Goal: Task Accomplishment & Management: Manage account settings

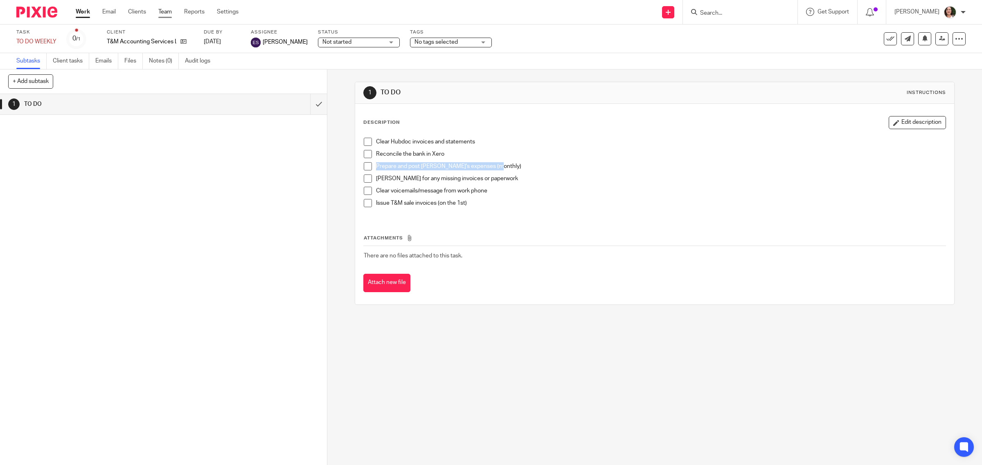
click at [165, 11] on link "Team" at bounding box center [164, 12] width 13 height 8
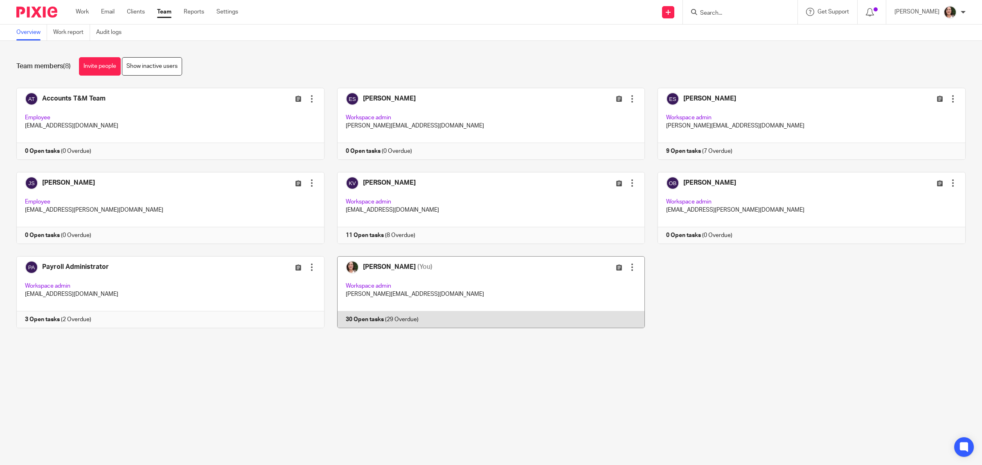
click at [370, 267] on link at bounding box center [484, 292] width 321 height 72
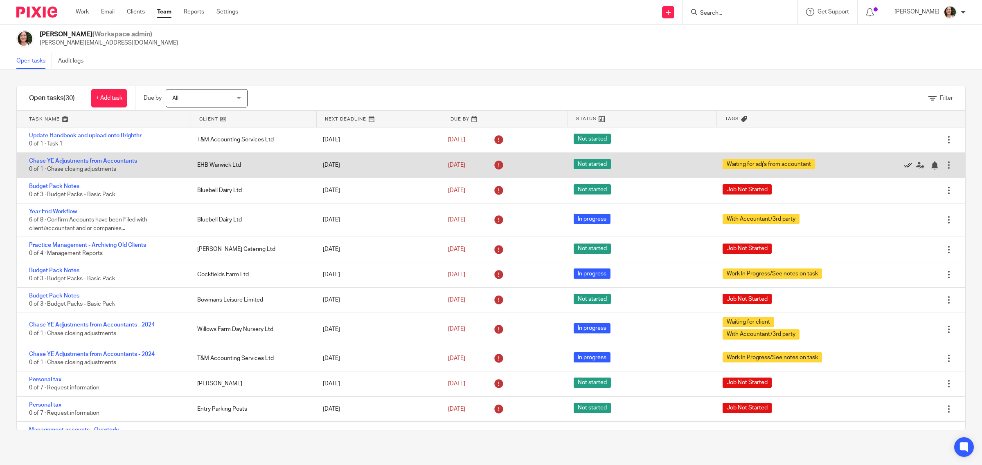
click at [904, 164] on icon at bounding box center [908, 166] width 8 height 8
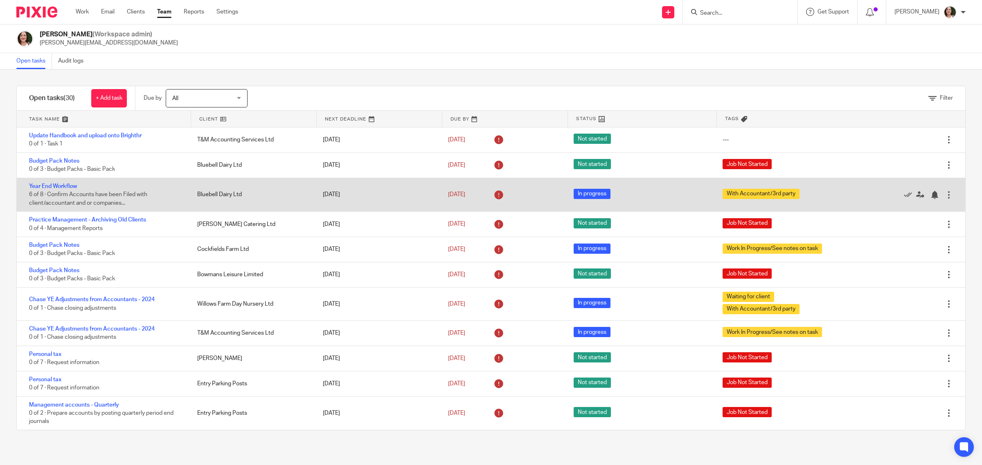
click at [133, 197] on span "6 of 8 · Confirm Accounts have been Filed with client/accountant and or compani…" at bounding box center [88, 199] width 118 height 14
click at [62, 184] on link "Year End Workflow" at bounding box center [53, 187] width 48 height 6
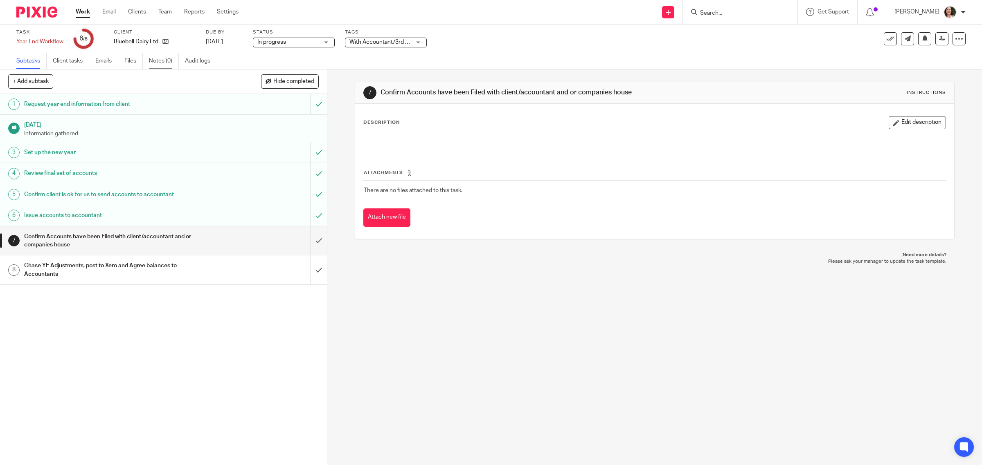
click at [157, 60] on link "Notes (0)" at bounding box center [164, 61] width 30 height 16
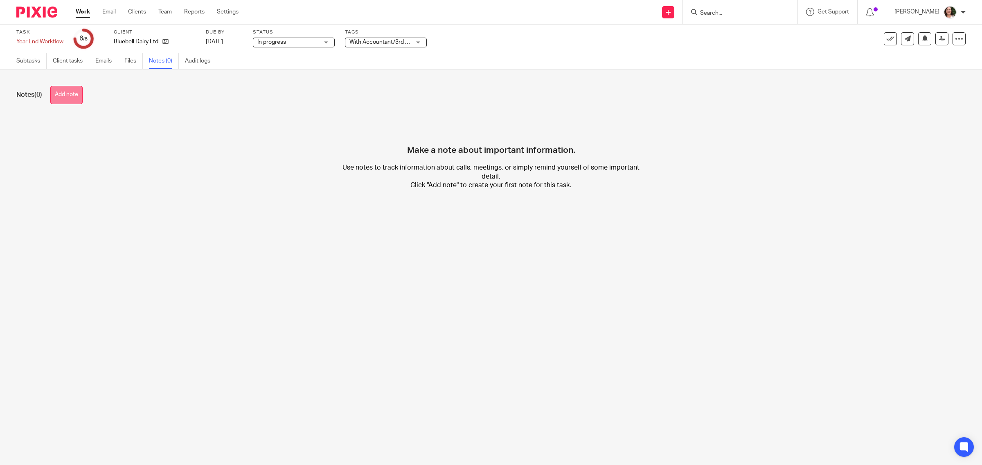
click at [74, 97] on button "Add note" at bounding box center [66, 95] width 32 height 18
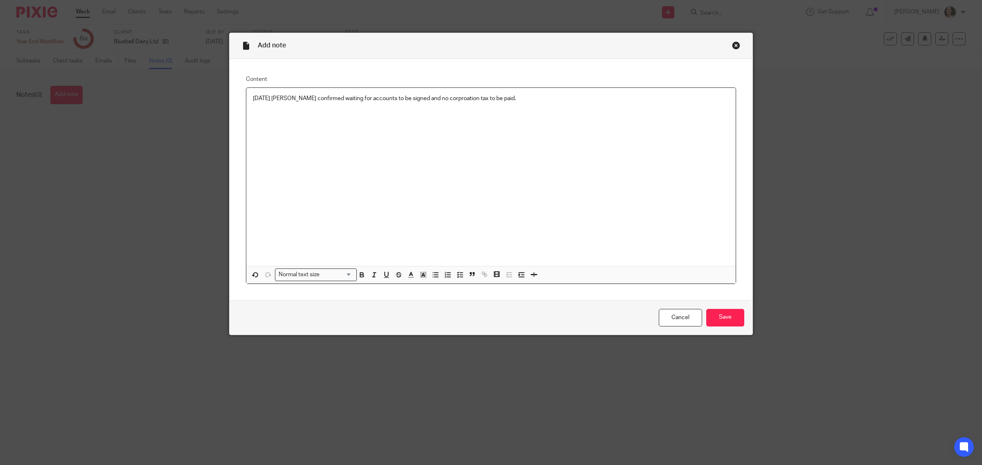
click at [430, 97] on p "22.09.25 Alex confirmed waiting for accounts to be signed and no corproation ta…" at bounding box center [491, 98] width 476 height 8
click at [717, 318] on input "Save" at bounding box center [725, 318] width 38 height 18
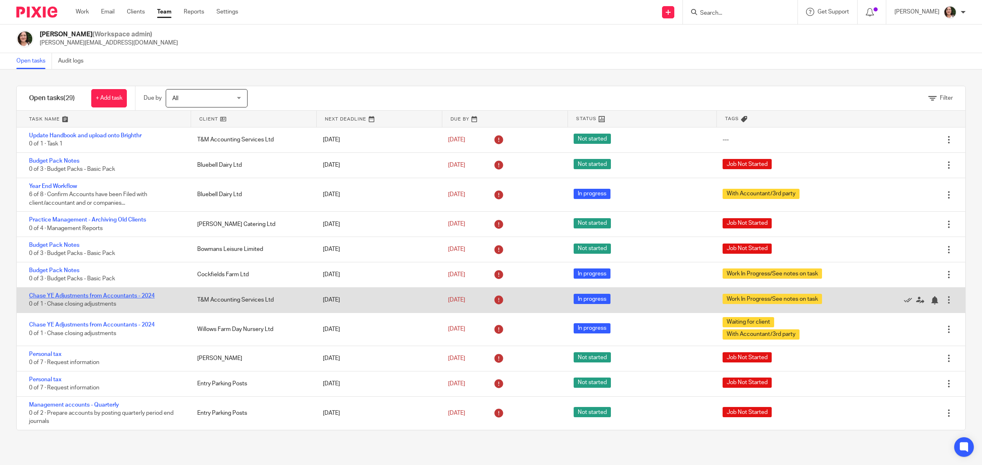
click at [67, 297] on link "Chase YE Adjustments from Accountants - 2024" at bounding box center [92, 296] width 126 height 6
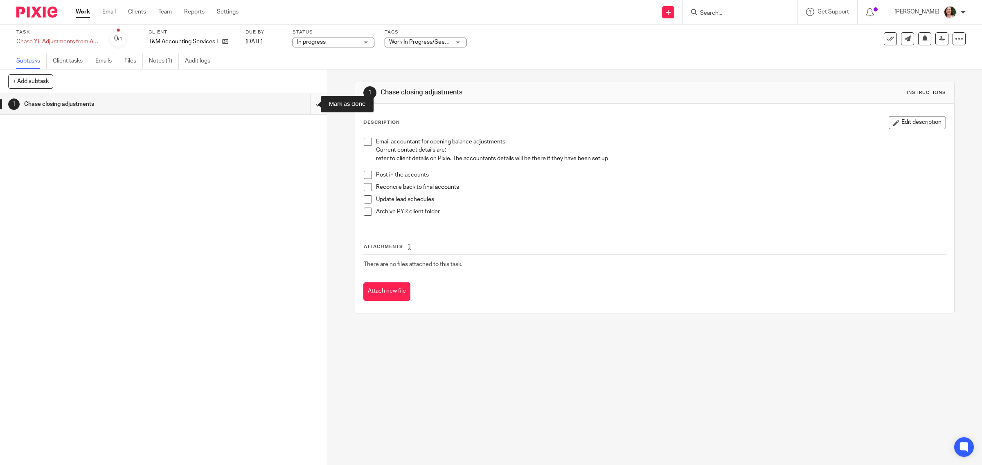
click at [305, 106] on input "submit" at bounding box center [163, 104] width 327 height 20
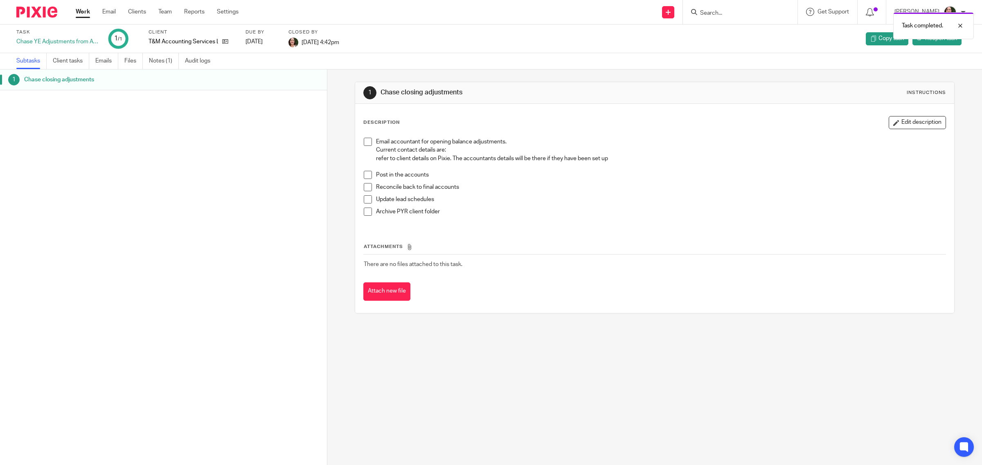
click at [368, 144] on span at bounding box center [368, 142] width 8 height 8
click at [364, 175] on span at bounding box center [368, 175] width 8 height 8
click at [366, 189] on span at bounding box center [368, 187] width 8 height 8
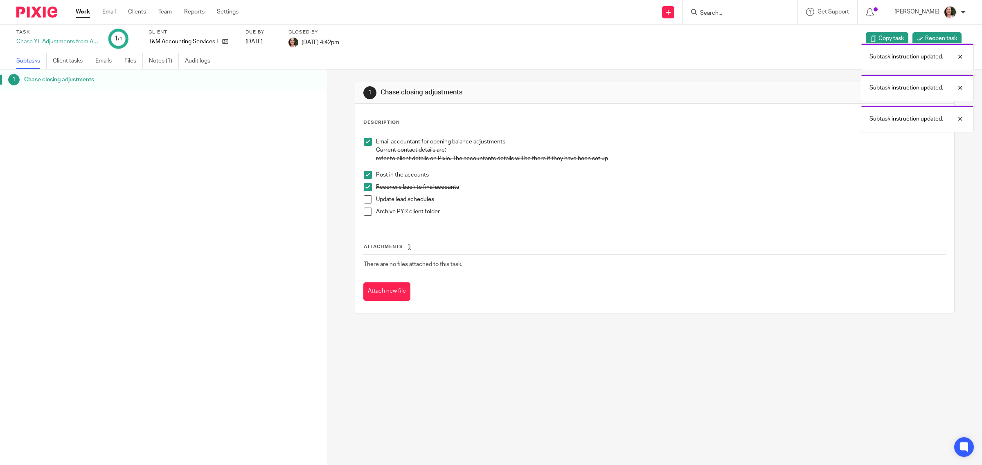
click at [364, 199] on span at bounding box center [368, 200] width 8 height 8
click at [364, 213] on span at bounding box center [368, 212] width 8 height 8
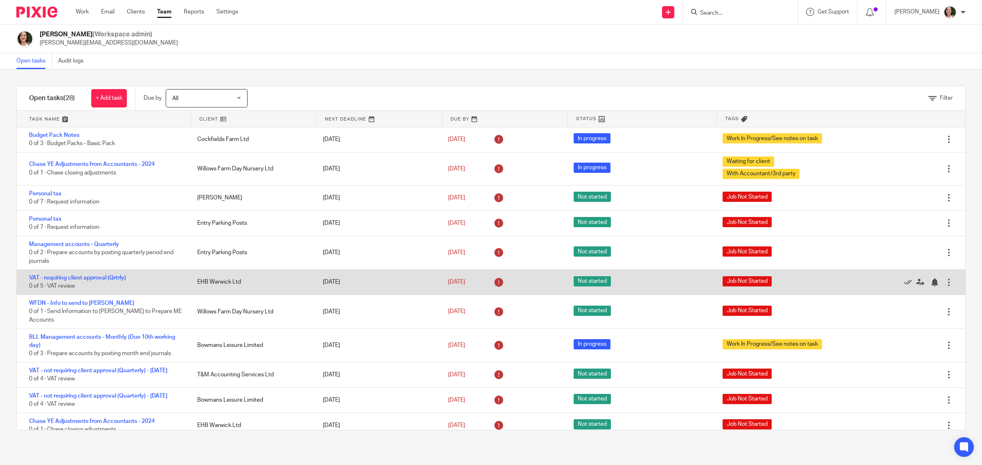
scroll to position [153, 0]
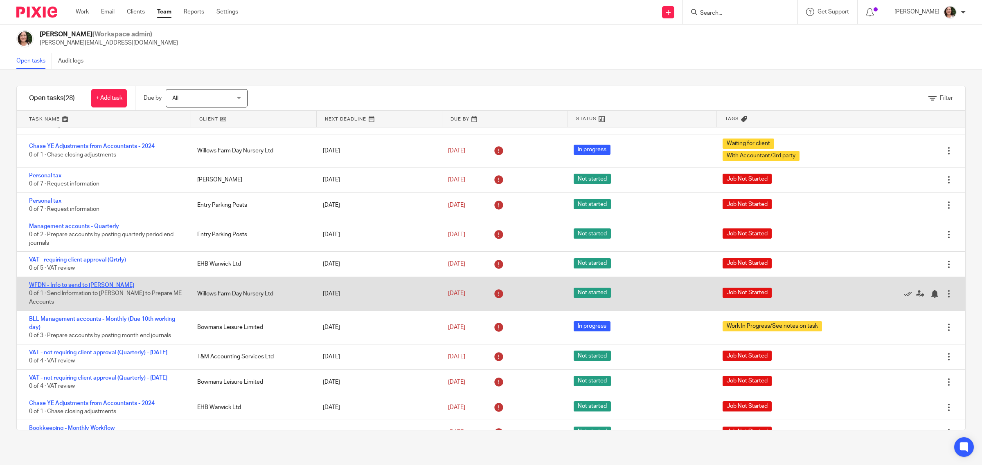
click at [91, 285] on link "WFDN - Info to send to [PERSON_NAME]" at bounding box center [81, 286] width 105 height 6
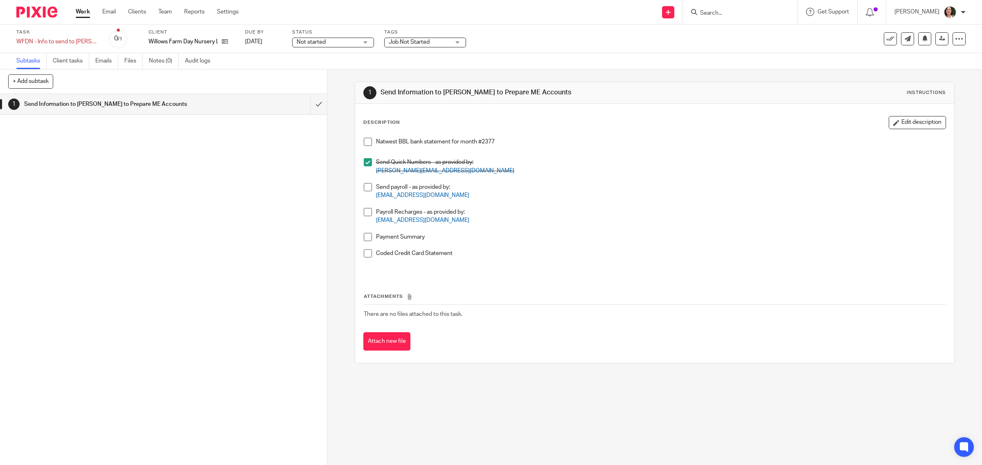
click at [364, 187] on span at bounding box center [368, 187] width 8 height 8
click at [365, 213] on span at bounding box center [368, 212] width 8 height 8
click at [364, 240] on span at bounding box center [368, 237] width 8 height 8
click at [364, 254] on span at bounding box center [368, 254] width 8 height 8
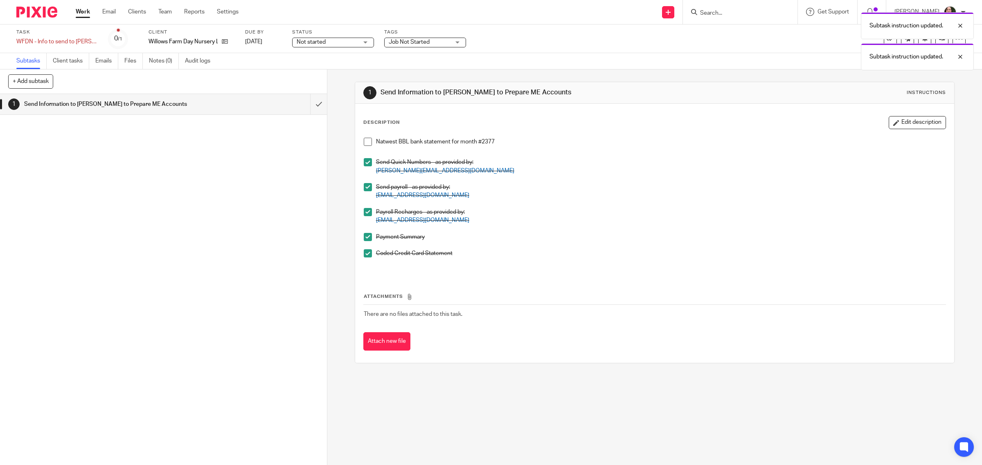
click at [367, 142] on span at bounding box center [368, 142] width 8 height 8
click at [306, 106] on input "submit" at bounding box center [163, 104] width 327 height 20
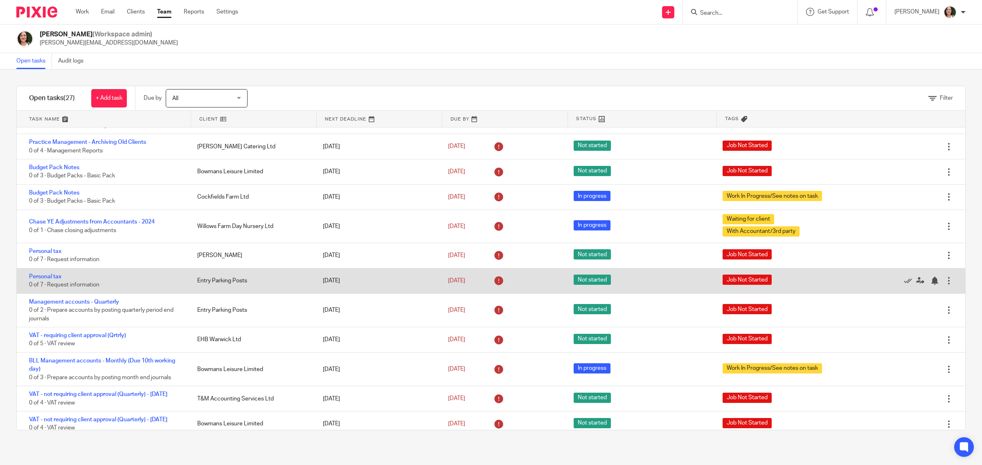
scroll to position [102, 0]
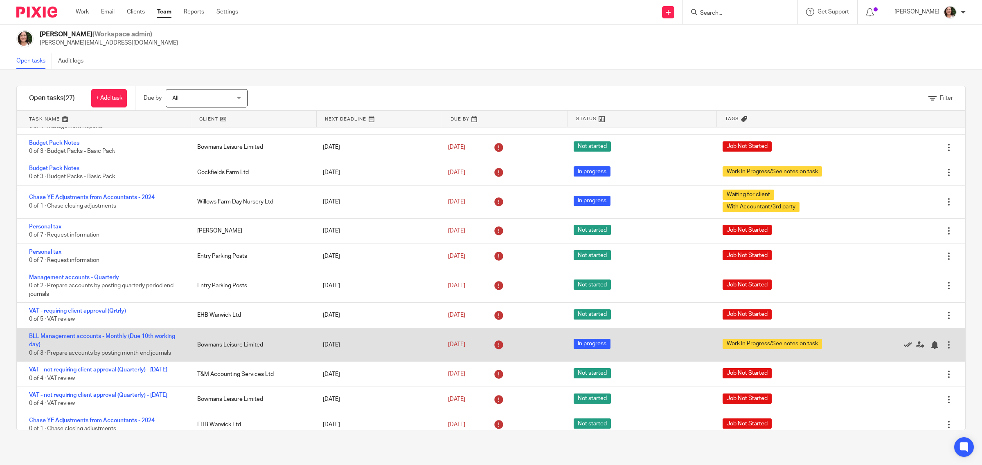
click at [904, 344] on icon at bounding box center [908, 345] width 8 height 8
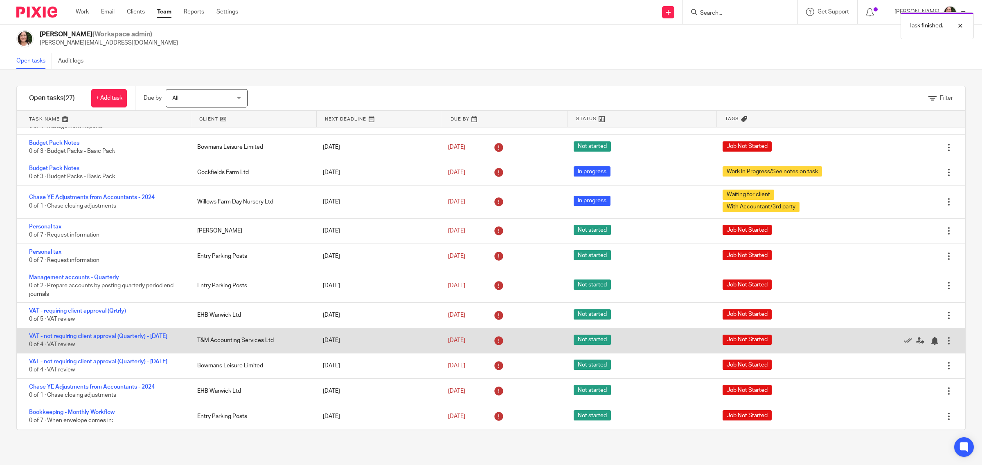
scroll to position [153, 0]
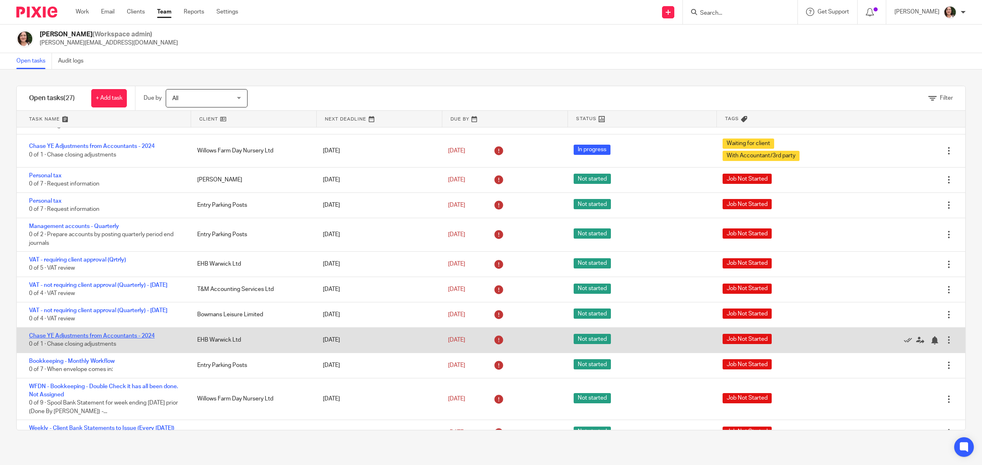
click at [144, 339] on link "Chase YE Adjustments from Accountants - 2024" at bounding box center [92, 336] width 126 height 6
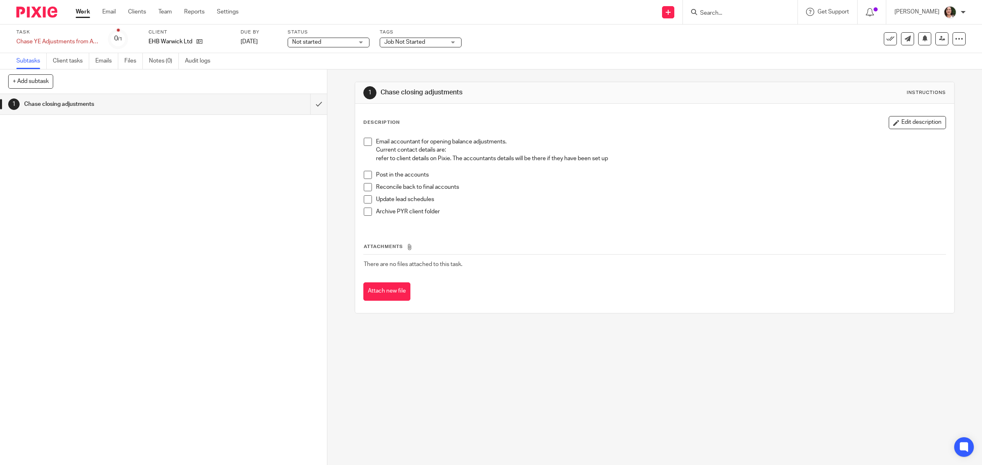
click at [364, 142] on span at bounding box center [368, 142] width 8 height 8
click at [360, 177] on div "Email accountant for opening balance adjustments. Current contact details are: …" at bounding box center [655, 180] width 590 height 92
click at [364, 176] on span at bounding box center [368, 175] width 8 height 8
click at [365, 187] on span at bounding box center [368, 187] width 8 height 8
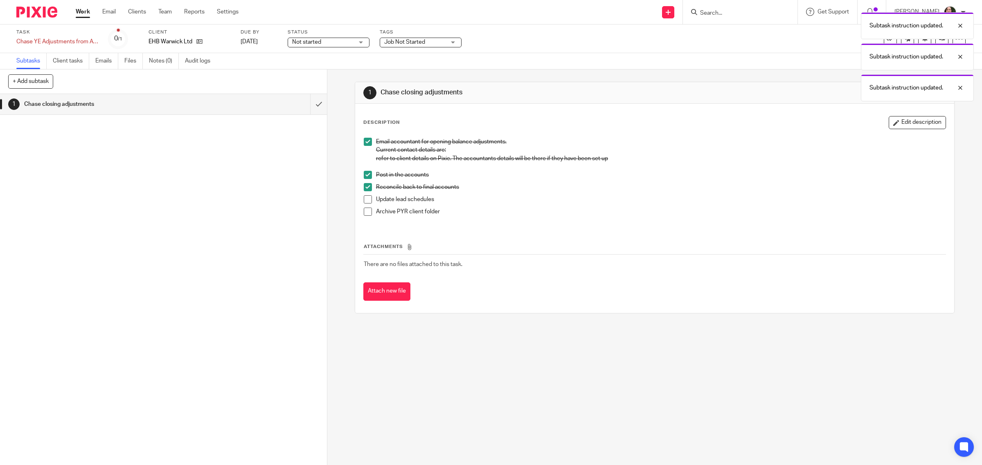
click at [365, 199] on span at bounding box center [368, 200] width 8 height 8
click at [367, 211] on span at bounding box center [368, 212] width 8 height 8
click at [309, 103] on input "submit" at bounding box center [163, 104] width 327 height 20
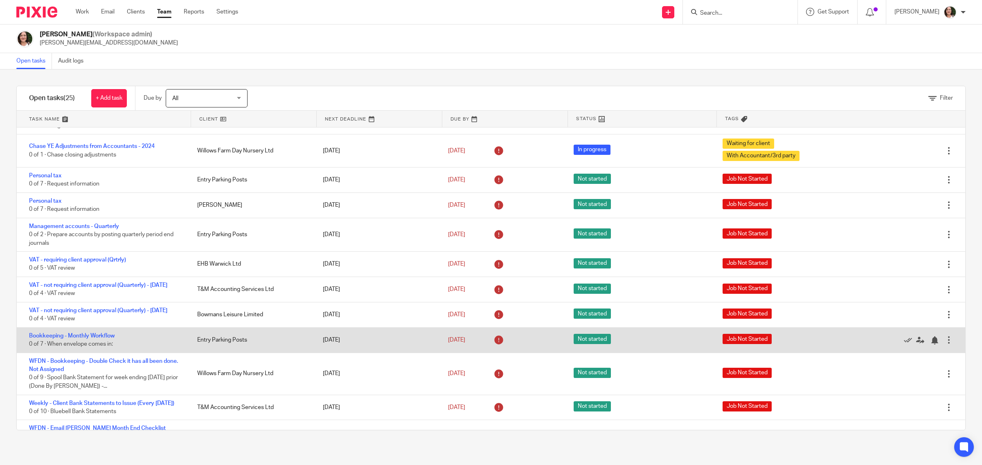
scroll to position [205, 0]
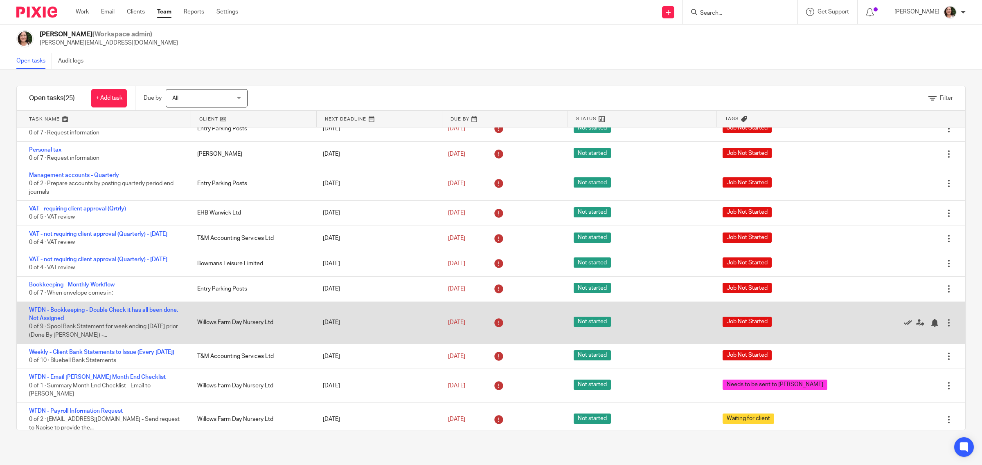
click at [904, 327] on icon at bounding box center [908, 323] width 8 height 8
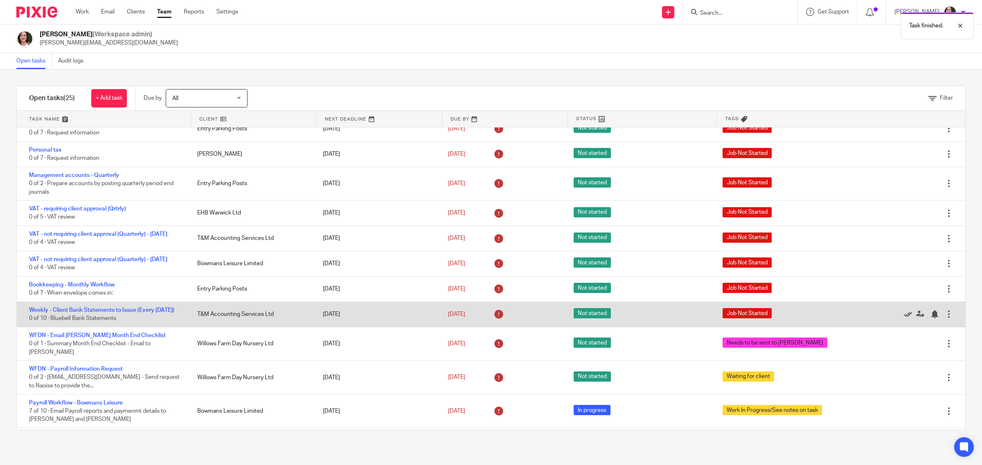
click at [904, 319] on icon at bounding box center [908, 314] width 8 height 8
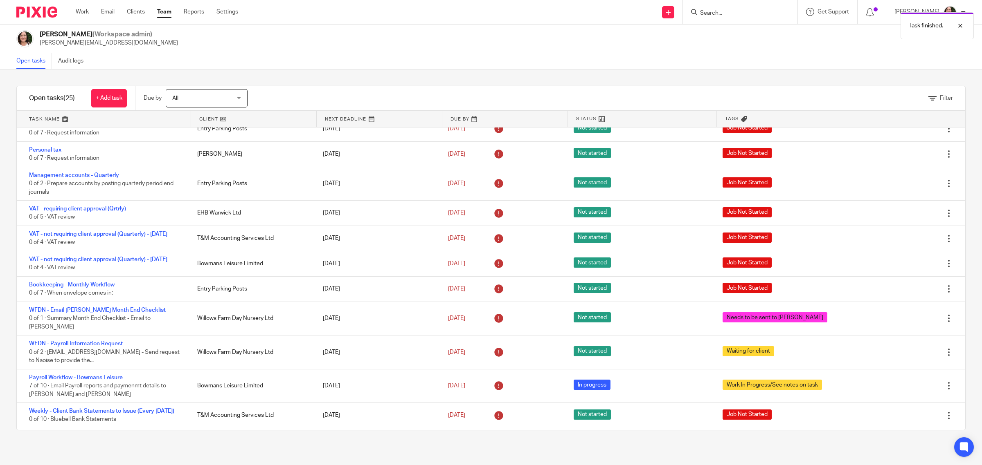
click at [904, 323] on icon at bounding box center [908, 319] width 8 height 8
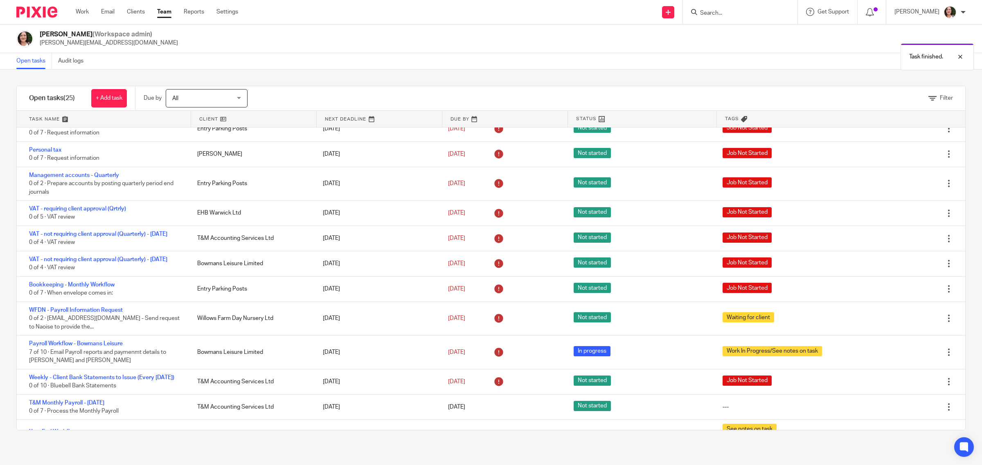
click at [884, 331] on div "Edit task Delete" at bounding box center [914, 318] width 102 height 33
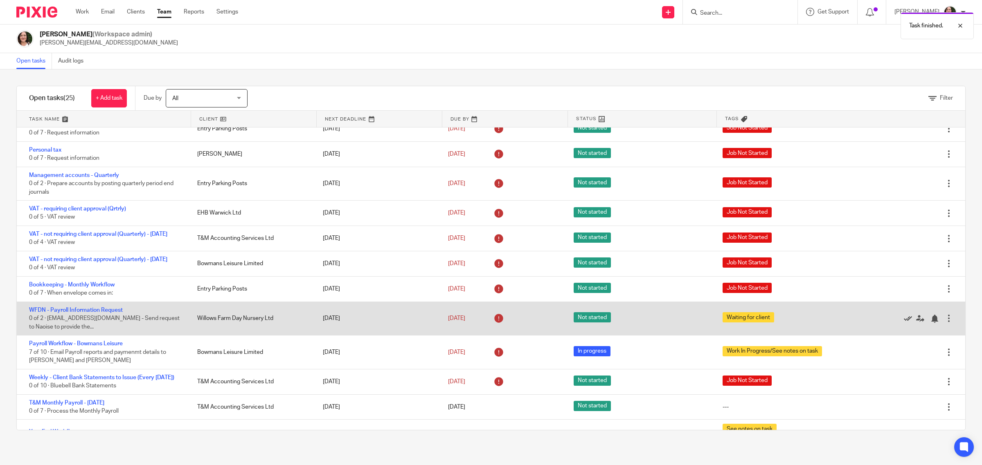
click at [904, 323] on icon at bounding box center [908, 319] width 8 height 8
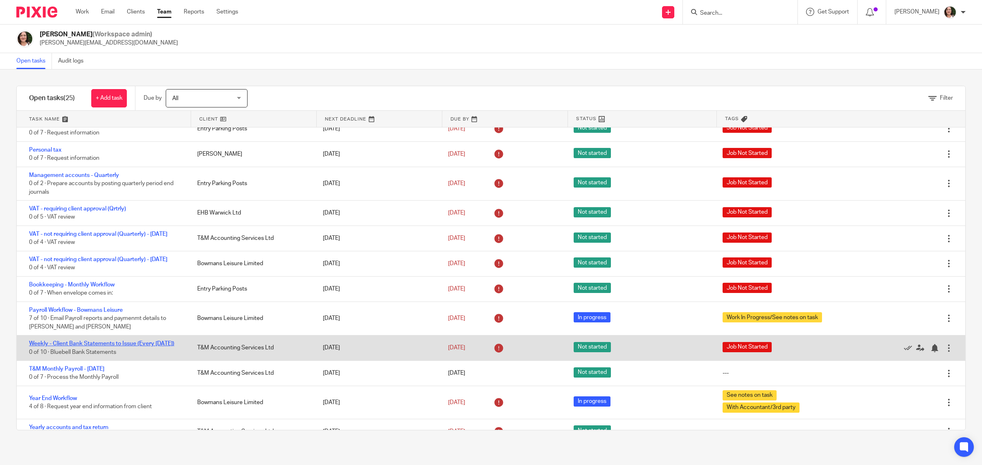
click at [87, 347] on link "Weekly - Client Bank Statements to Issue (Every [DATE])" at bounding box center [101, 344] width 145 height 6
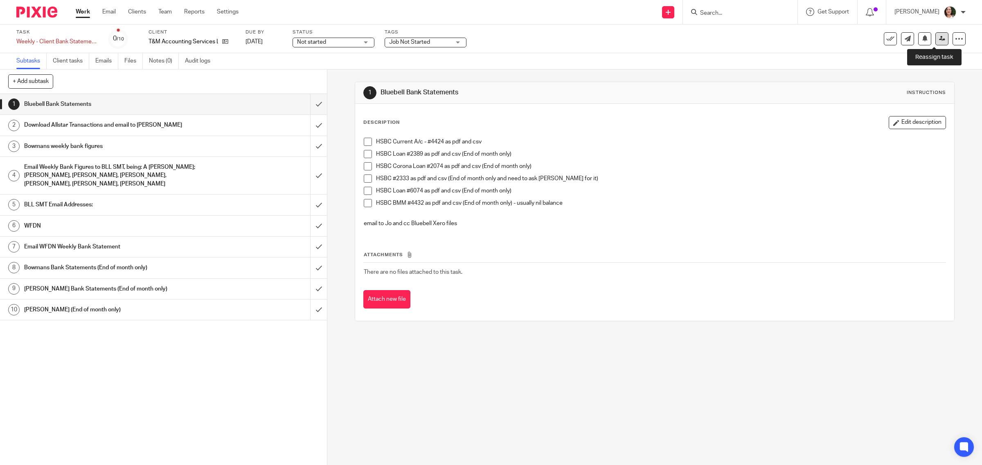
click at [939, 40] on icon at bounding box center [942, 39] width 6 height 6
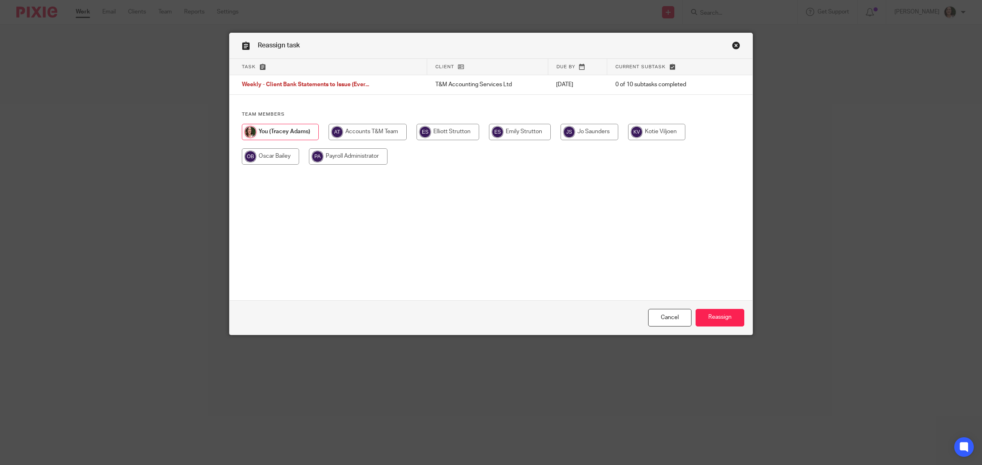
click at [517, 136] on input "radio" at bounding box center [520, 132] width 62 height 16
radio input "true"
click at [705, 315] on input "Reassign" at bounding box center [719, 318] width 49 height 18
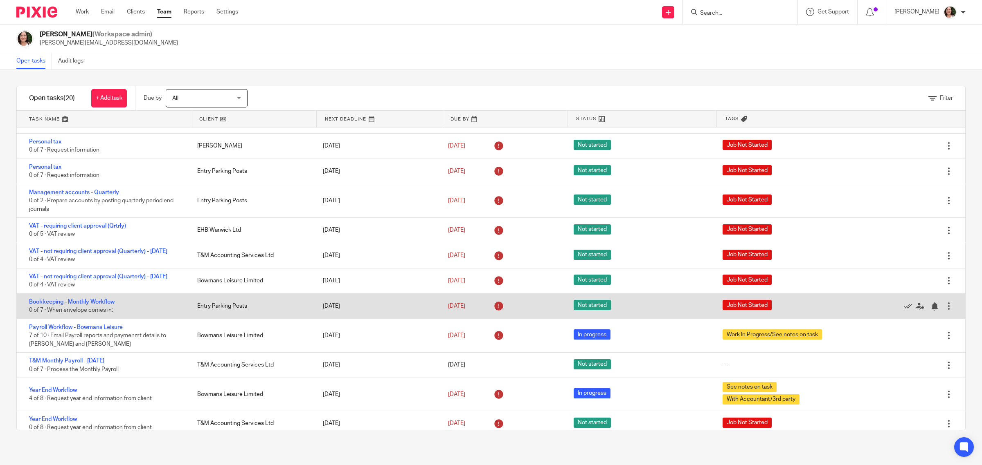
scroll to position [205, 0]
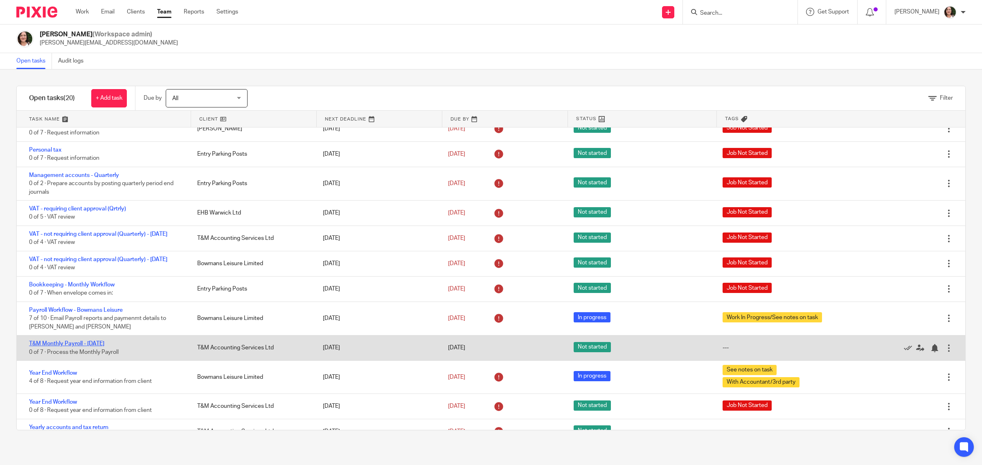
click at [104, 347] on link "T&M Monthly Payroll - [DATE]" at bounding box center [66, 344] width 75 height 6
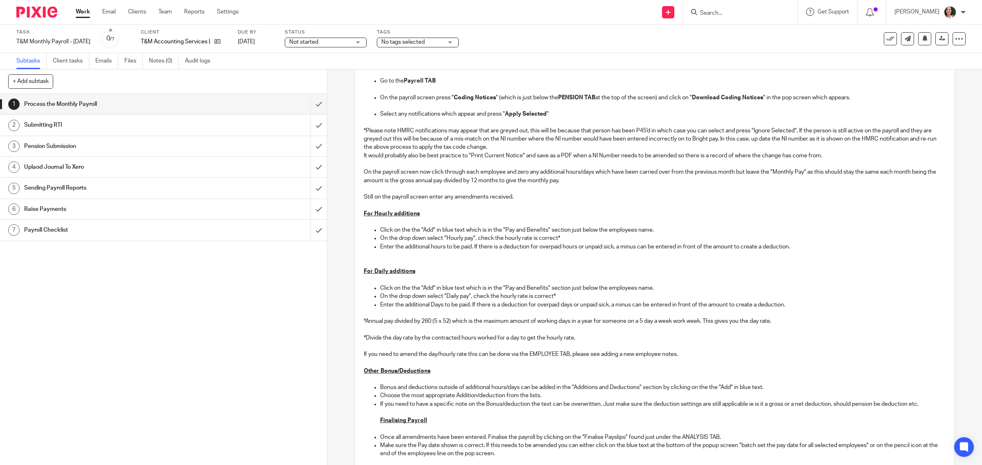
scroll to position [153, 0]
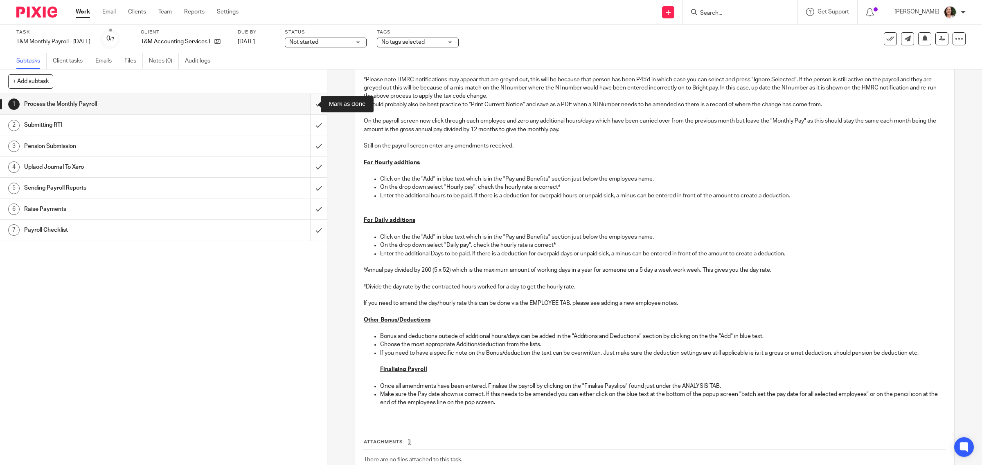
click at [307, 101] on input "submit" at bounding box center [163, 104] width 327 height 20
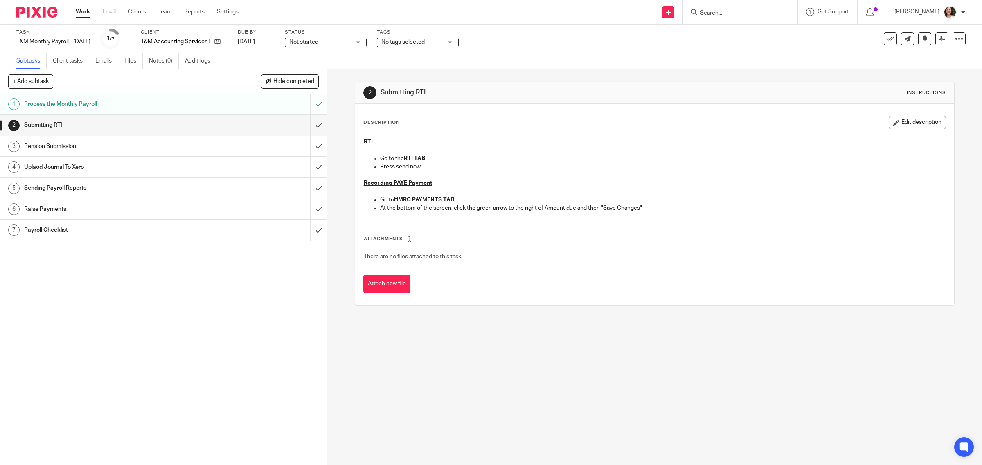
click at [142, 107] on h1 "Process the Monthly Payroll" at bounding box center [116, 104] width 185 height 12
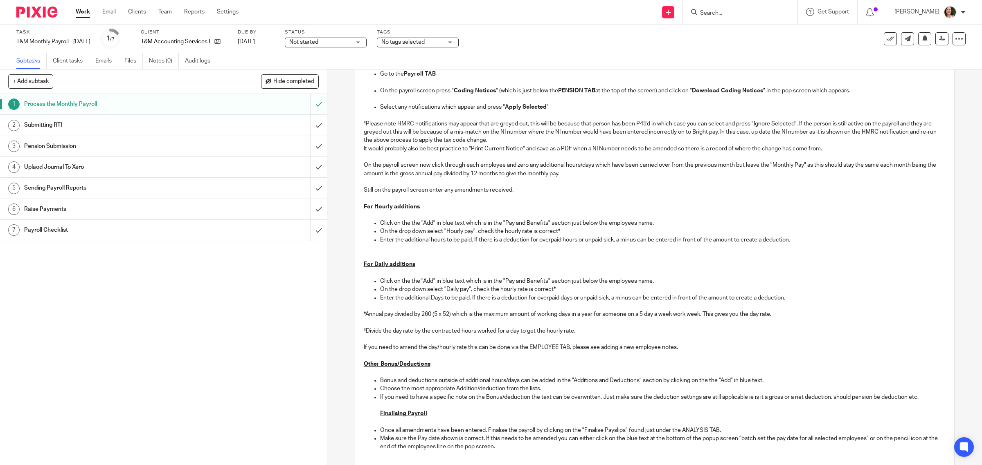
scroll to position [107, 0]
click at [133, 130] on h1 "Submitting RTI" at bounding box center [116, 125] width 185 height 12
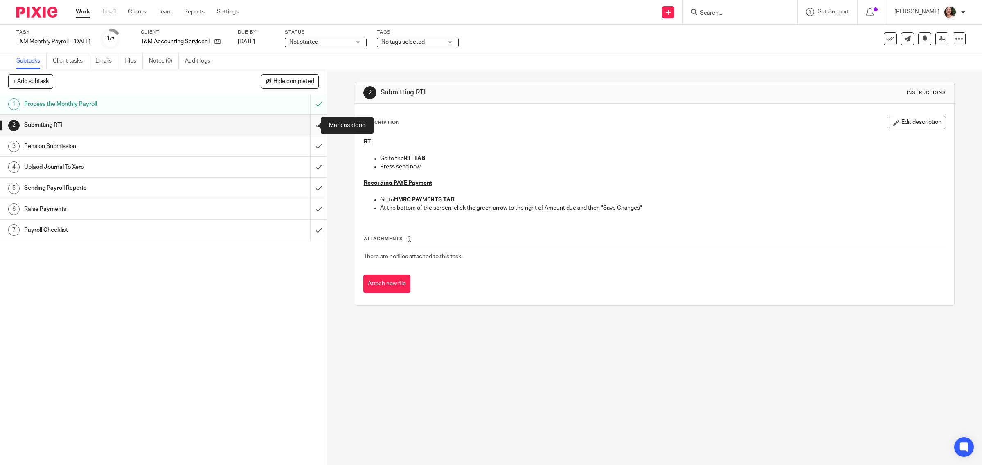
click at [310, 128] on input "submit" at bounding box center [163, 125] width 327 height 20
